Goal: Task Accomplishment & Management: Use online tool/utility

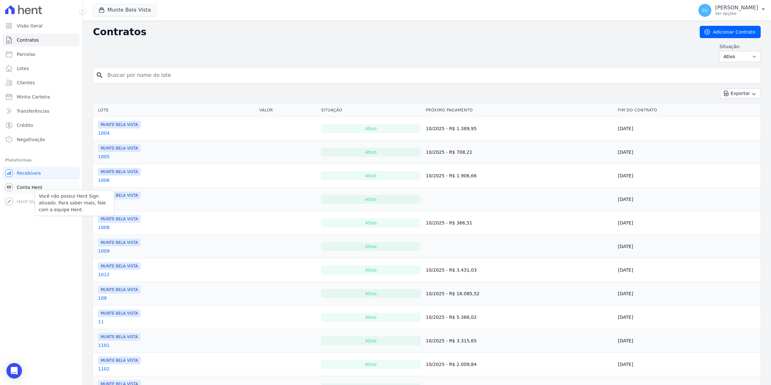
click at [40, 189] on link "Conta Hent" at bounding box center [41, 187] width 77 height 13
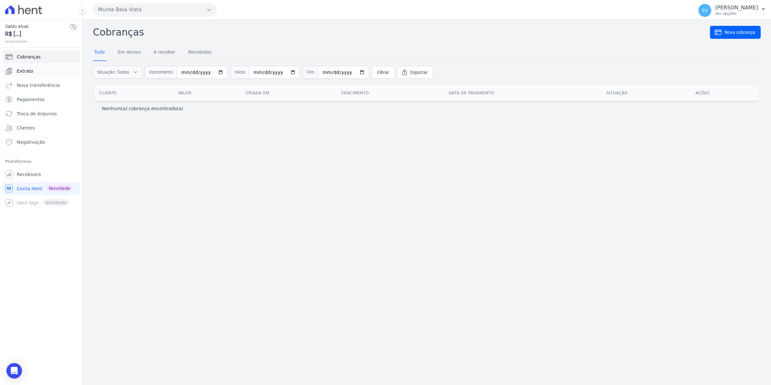
click at [32, 69] on link "Extrato" at bounding box center [41, 71] width 77 height 13
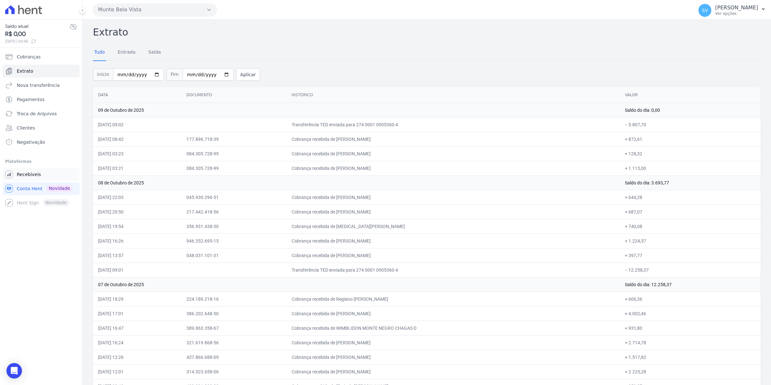
click at [30, 172] on span "Recebíveis" at bounding box center [29, 174] width 24 height 6
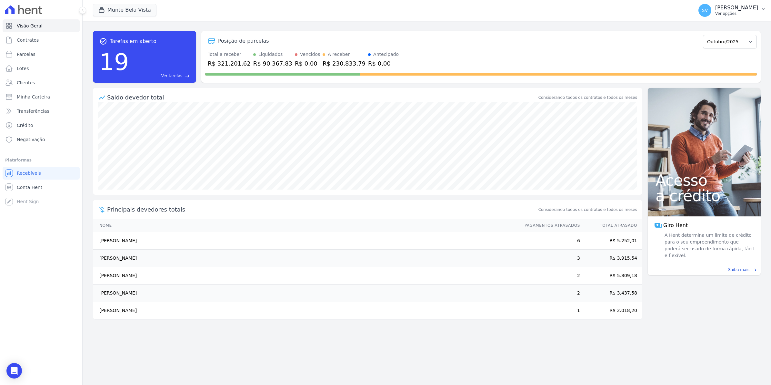
click at [708, 12] on span "SV" at bounding box center [705, 10] width 6 height 5
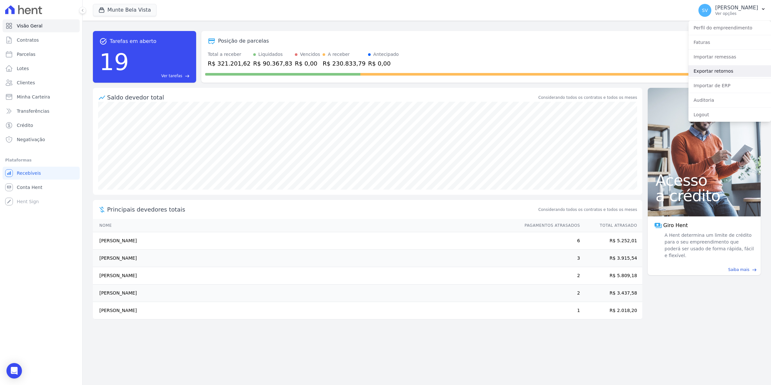
click at [706, 73] on link "Exportar retornos" at bounding box center [730, 71] width 83 height 12
